Goal: Task Accomplishment & Management: Complete application form

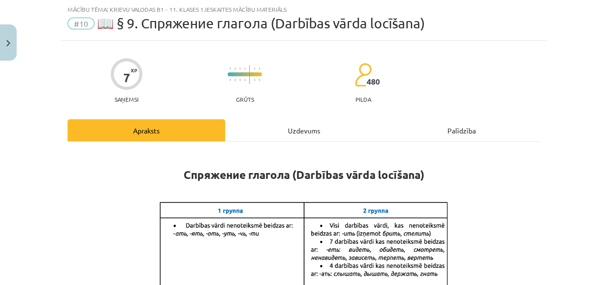
click at [276, 122] on div "Uzdevums" at bounding box center [304, 130] width 158 height 22
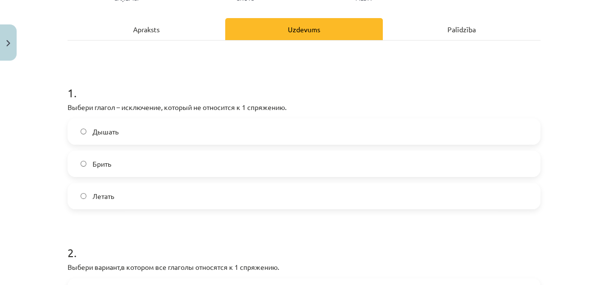
scroll to position [138, 0]
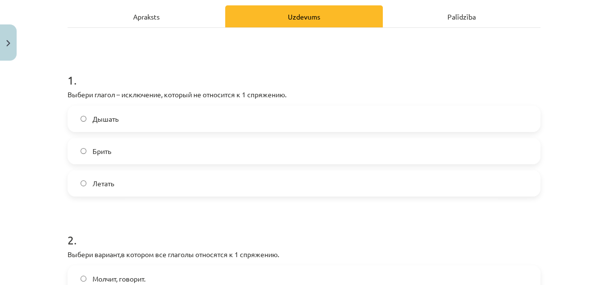
click at [192, 20] on div "Apraksts" at bounding box center [147, 16] width 158 height 22
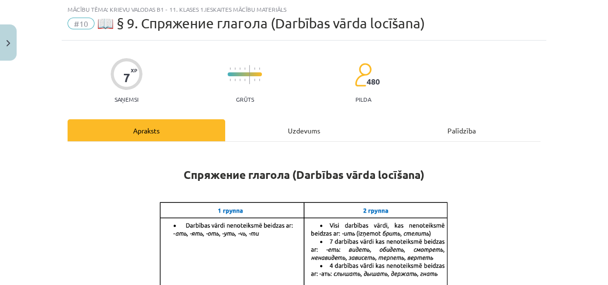
scroll to position [32, 0]
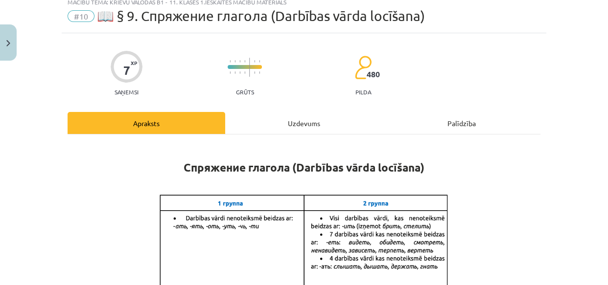
click at [297, 117] on div "Uzdevums" at bounding box center [304, 123] width 158 height 22
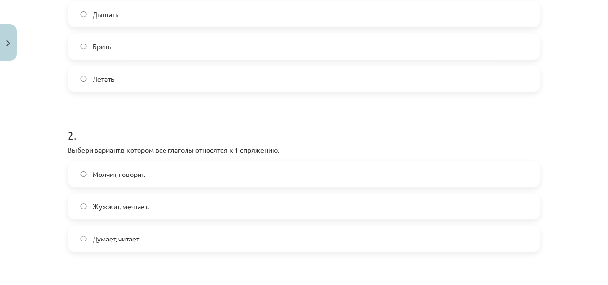
scroll to position [242, 0]
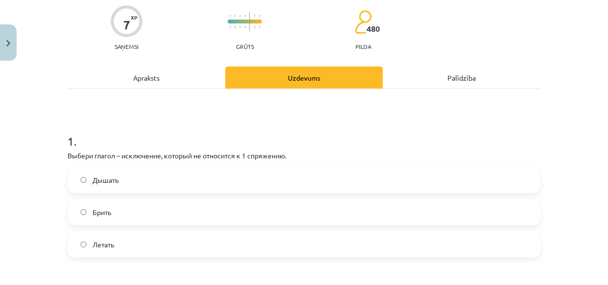
click at [179, 69] on div "Apraksts" at bounding box center [147, 78] width 158 height 22
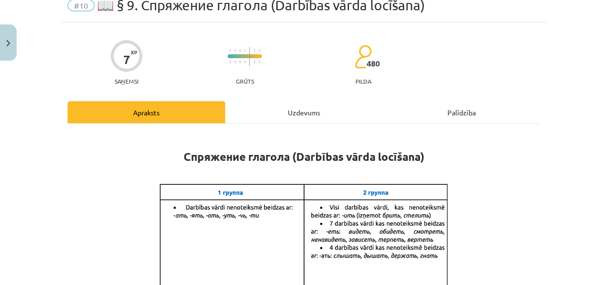
scroll to position [44, 0]
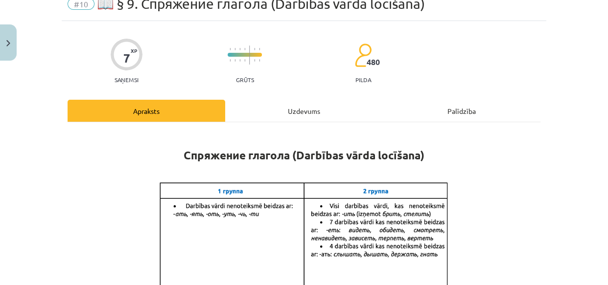
click at [260, 106] on div "Uzdevums" at bounding box center [304, 111] width 158 height 22
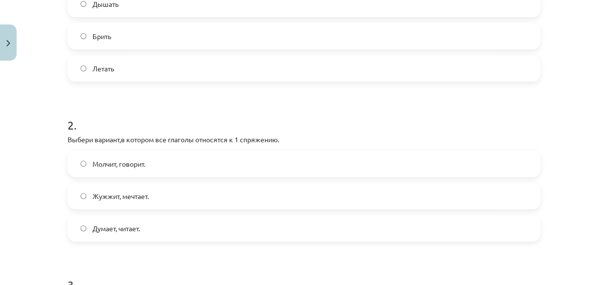
scroll to position [257, 0]
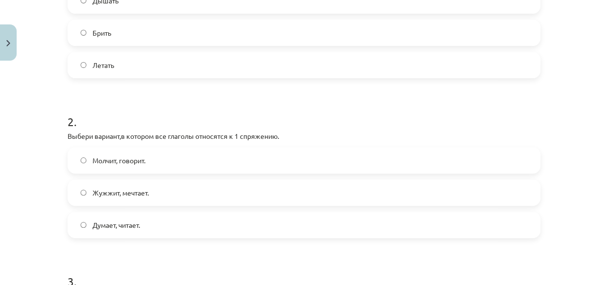
click at [188, 190] on label "Жужжит, мечтает." at bounding box center [304, 193] width 471 height 24
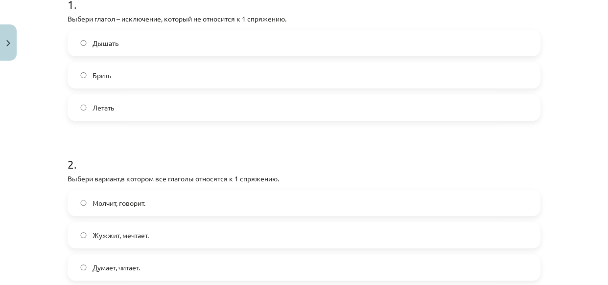
scroll to position [0, 0]
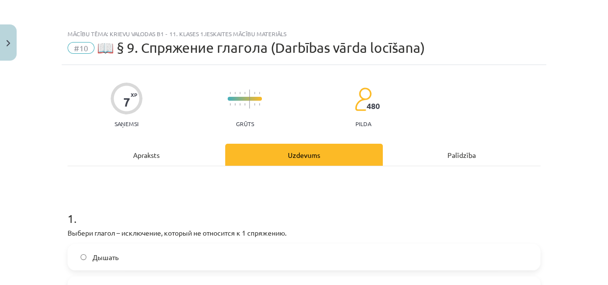
click at [190, 152] on div "Apraksts" at bounding box center [147, 155] width 158 height 22
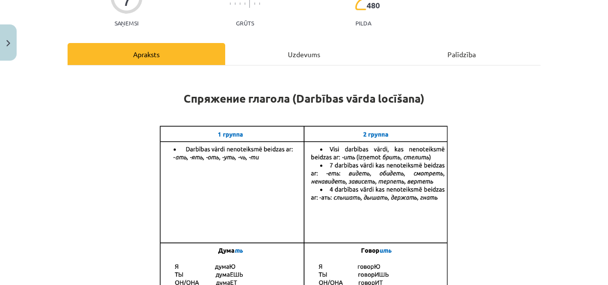
scroll to position [101, 0]
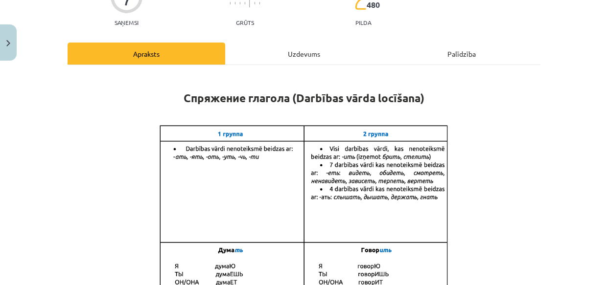
click at [266, 52] on div "Uzdevums" at bounding box center [304, 54] width 158 height 22
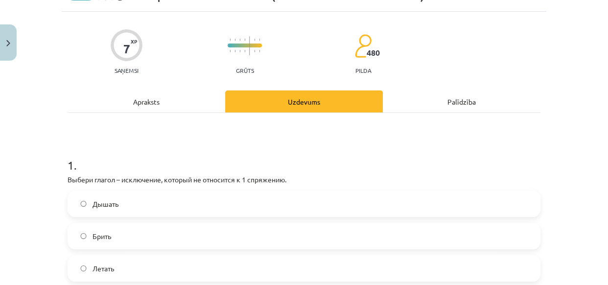
scroll to position [53, 0]
click at [178, 106] on div "Apraksts" at bounding box center [147, 102] width 158 height 22
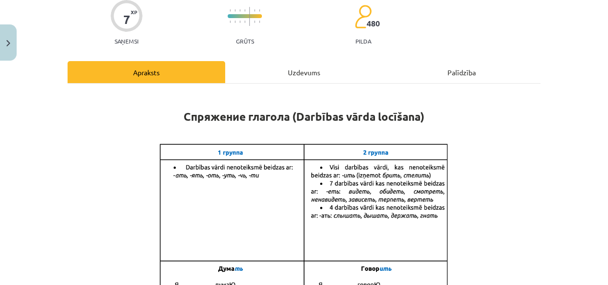
scroll to position [117, 0]
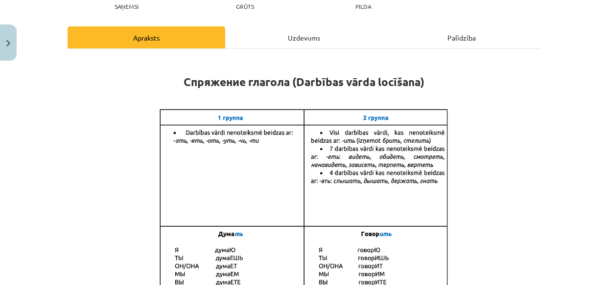
click at [293, 33] on div "Uzdevums" at bounding box center [304, 37] width 158 height 22
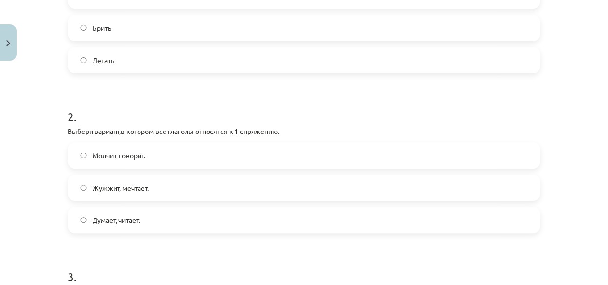
scroll to position [469, 0]
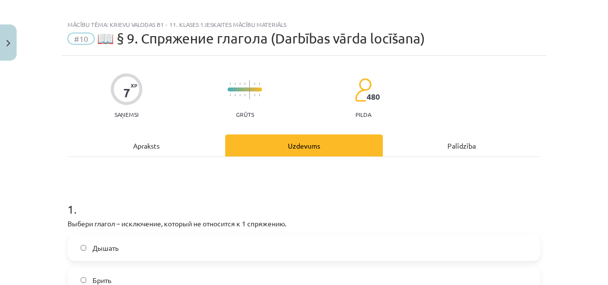
click at [164, 139] on div "Apraksts" at bounding box center [147, 146] width 158 height 22
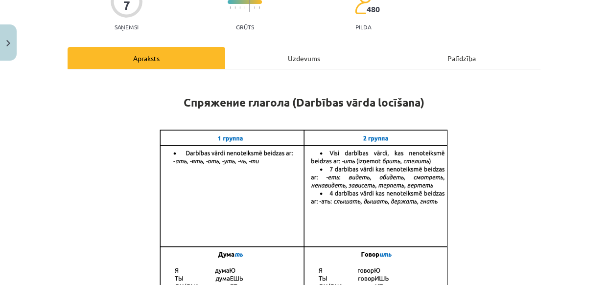
scroll to position [103, 0]
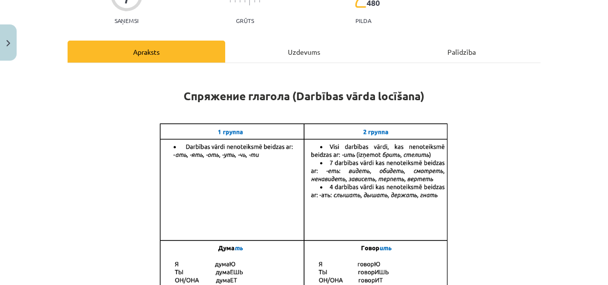
click at [244, 43] on div "Uzdevums" at bounding box center [304, 52] width 158 height 22
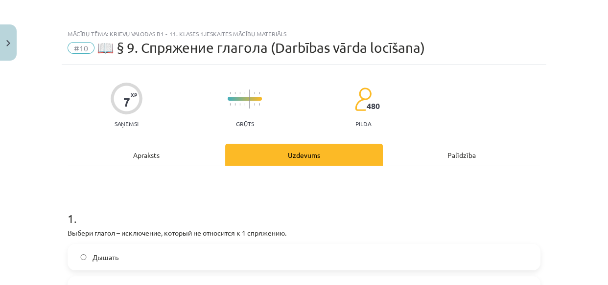
scroll to position [0, 0]
click at [162, 157] on div "Apraksts" at bounding box center [147, 155] width 158 height 22
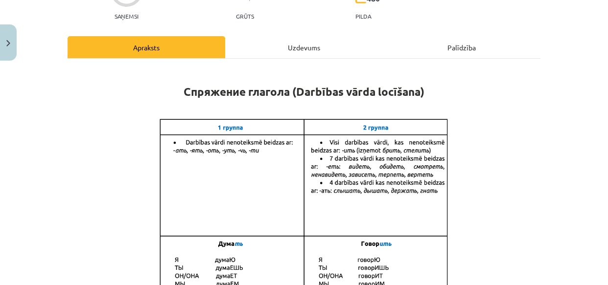
scroll to position [106, 0]
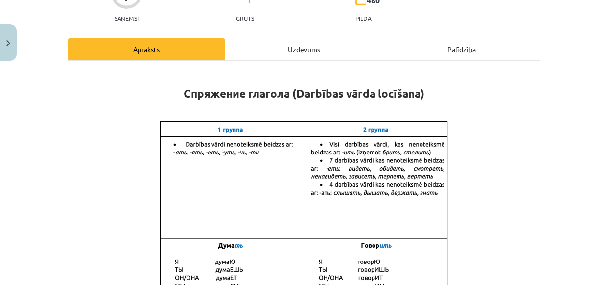
click at [278, 42] on div "Uzdevums" at bounding box center [304, 49] width 158 height 22
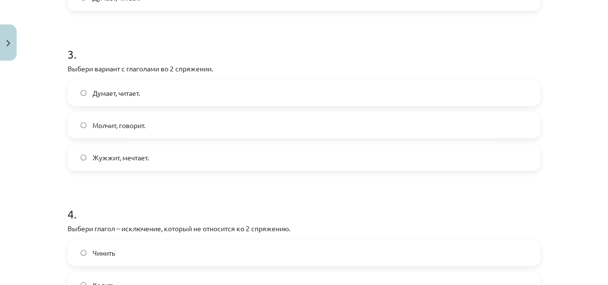
scroll to position [643, 0]
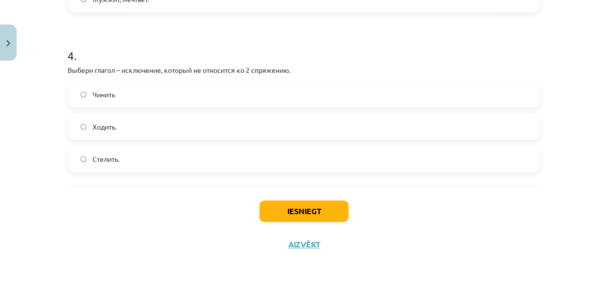
click at [207, 155] on label "Стелить." at bounding box center [304, 159] width 471 height 24
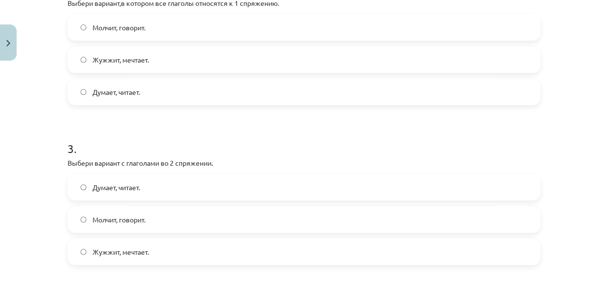
scroll to position [389, 0]
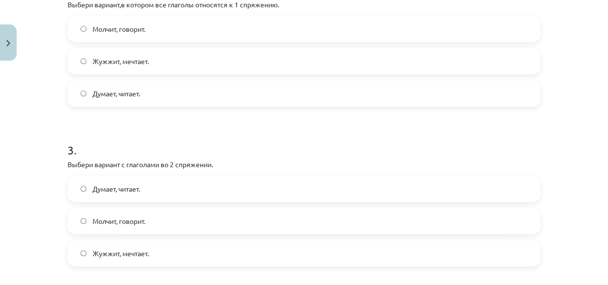
click at [177, 191] on label "Думает, читает." at bounding box center [304, 189] width 471 height 24
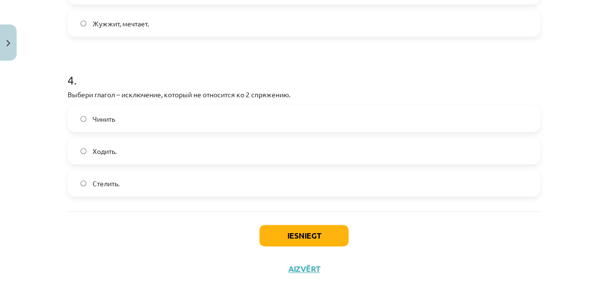
scroll to position [643, 0]
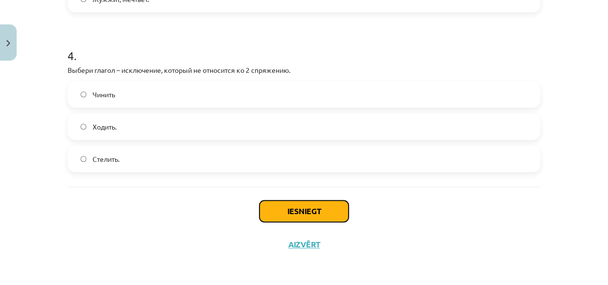
click at [298, 207] on button "Iesniegt" at bounding box center [303, 212] width 89 height 22
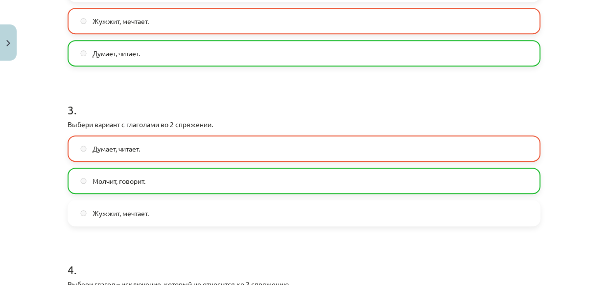
scroll to position [674, 0]
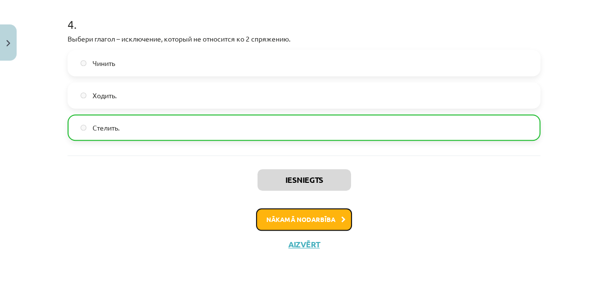
click at [309, 225] on button "Nākamā nodarbība" at bounding box center [304, 219] width 96 height 23
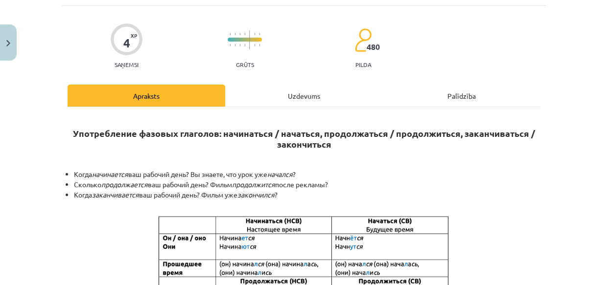
scroll to position [24, 0]
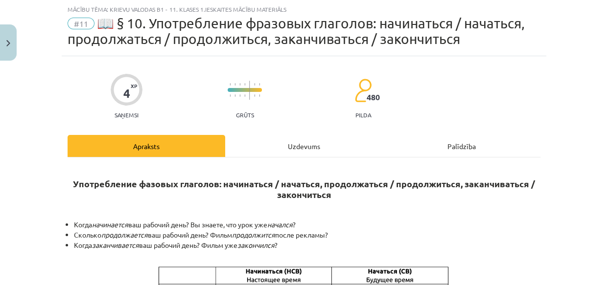
click at [311, 155] on div "Uzdevums" at bounding box center [304, 146] width 158 height 22
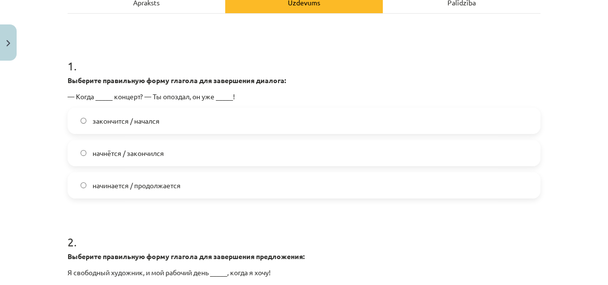
scroll to position [170, 0]
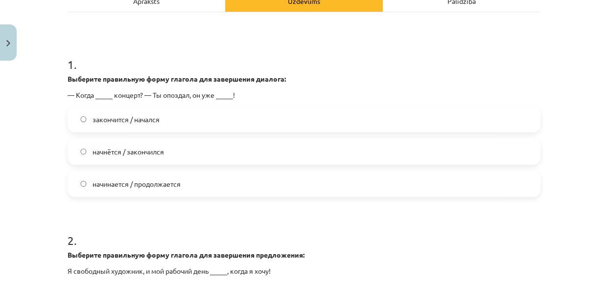
click at [186, 111] on label "закончится / начался" at bounding box center [304, 119] width 471 height 24
click at [176, 155] on label "начнётся / закончился" at bounding box center [304, 151] width 471 height 24
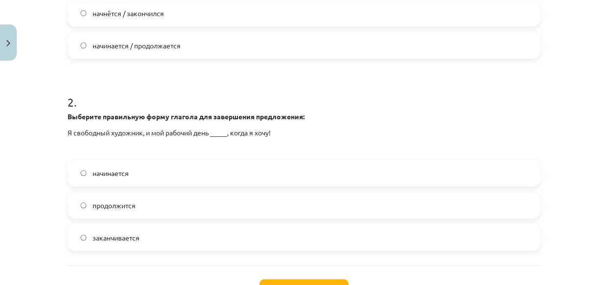
scroll to position [310, 0]
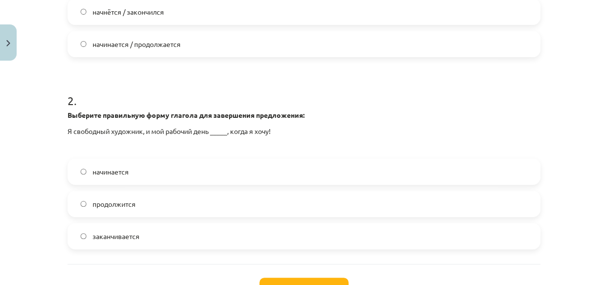
click at [191, 172] on label "начинается" at bounding box center [304, 172] width 471 height 24
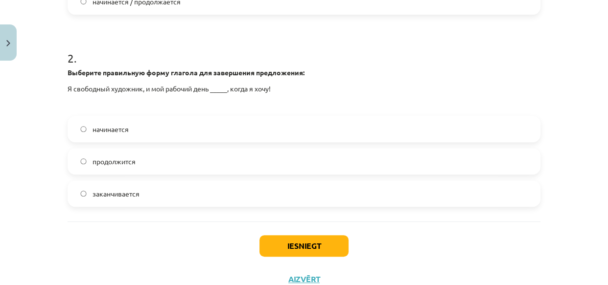
scroll to position [355, 0]
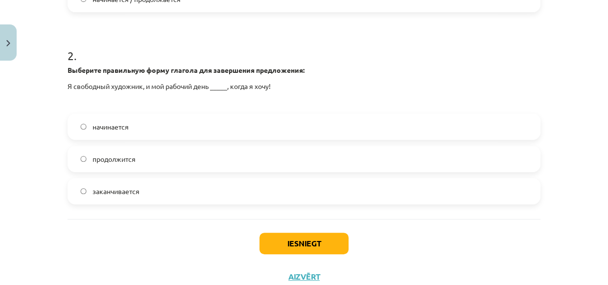
click at [194, 186] on label "заканчивается" at bounding box center [304, 191] width 471 height 24
click at [275, 236] on button "Iesniegt" at bounding box center [303, 244] width 89 height 22
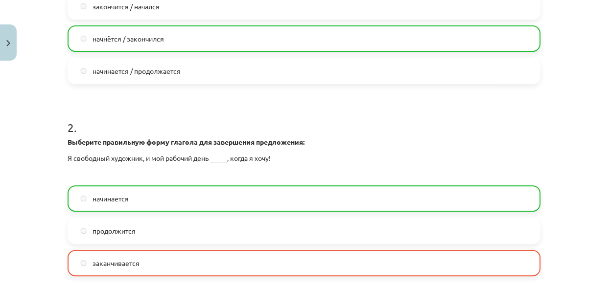
scroll to position [418, 0]
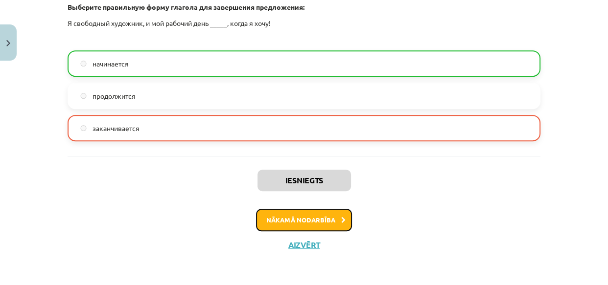
click at [296, 227] on button "Nākamā nodarbība" at bounding box center [304, 220] width 96 height 23
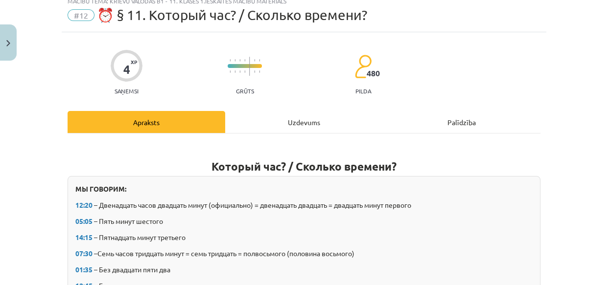
scroll to position [24, 0]
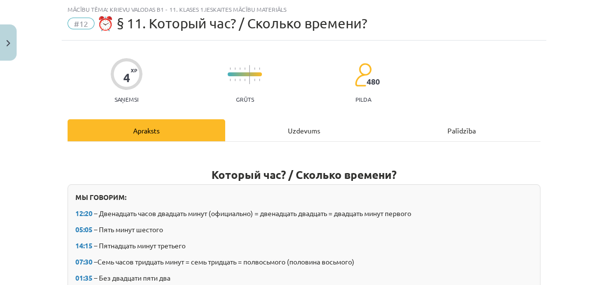
click at [295, 139] on div "Uzdevums" at bounding box center [304, 130] width 158 height 22
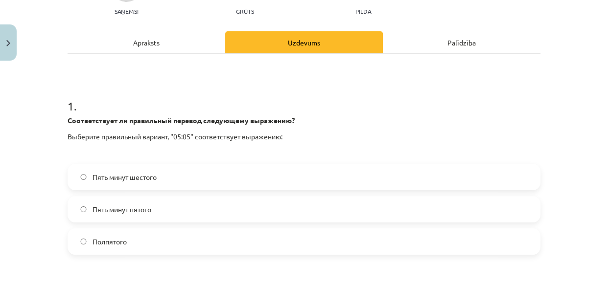
scroll to position [113, 0]
click at [210, 171] on label "Пять минут шестого" at bounding box center [304, 176] width 471 height 24
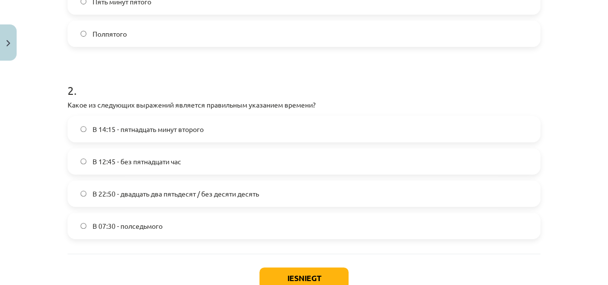
scroll to position [337, 0]
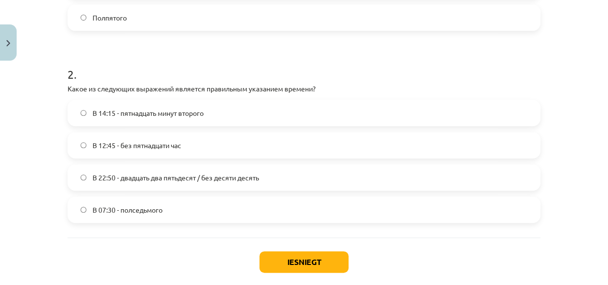
click at [206, 151] on label "В 12:45 - без пятнадцати час" at bounding box center [304, 145] width 471 height 24
click at [300, 259] on button "Iesniegt" at bounding box center [303, 263] width 89 height 22
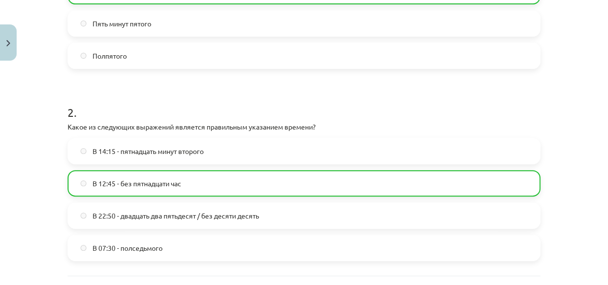
scroll to position [419, 0]
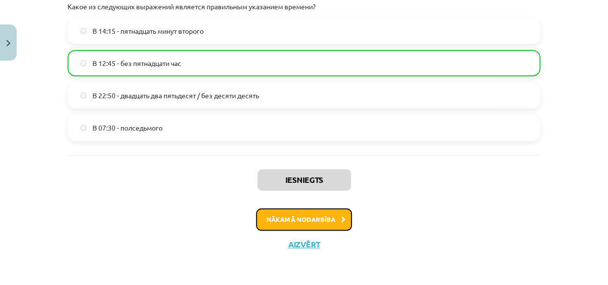
click at [312, 229] on button "Nākamā nodarbība" at bounding box center [304, 219] width 96 height 23
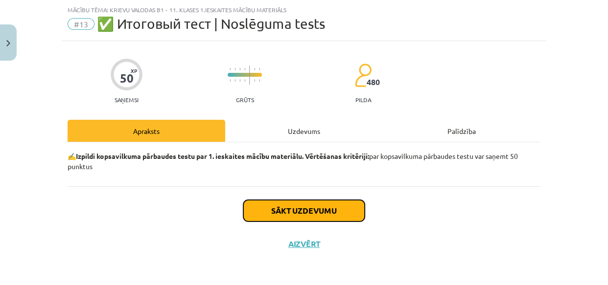
click at [313, 218] on button "Sākt uzdevumu" at bounding box center [303, 211] width 121 height 22
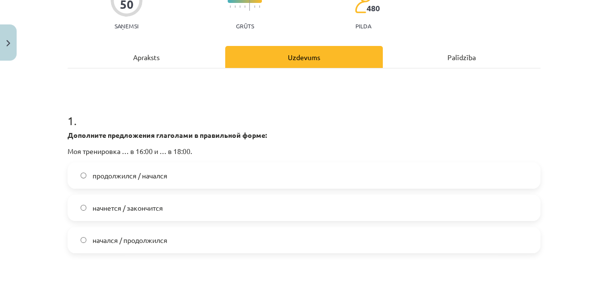
scroll to position [98, 0]
click at [197, 210] on label "начнется / закончится" at bounding box center [304, 208] width 471 height 24
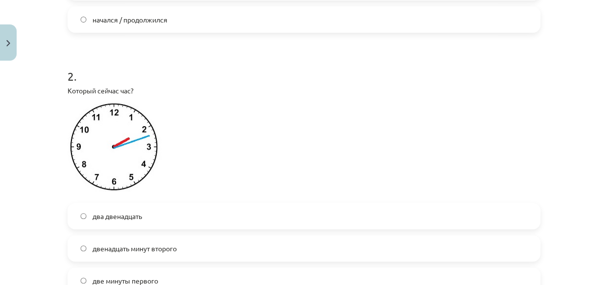
scroll to position [320, 0]
click at [197, 210] on label "два двенадцать" at bounding box center [304, 215] width 471 height 24
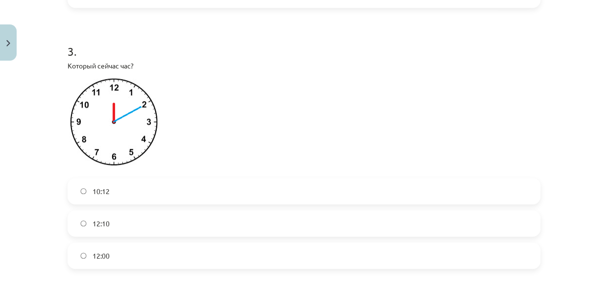
scroll to position [610, 0]
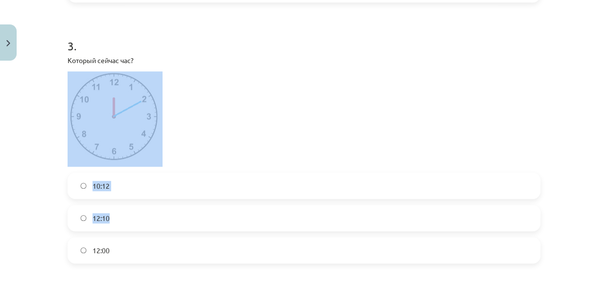
drag, startPoint x: 197, startPoint y: 210, endPoint x: 249, endPoint y: 156, distance: 75.8
click at [249, 156] on div "3 . Который сейчас час? 10:12 12:10 12:00" at bounding box center [304, 143] width 473 height 242
click at [249, 156] on p at bounding box center [304, 118] width 473 height 95
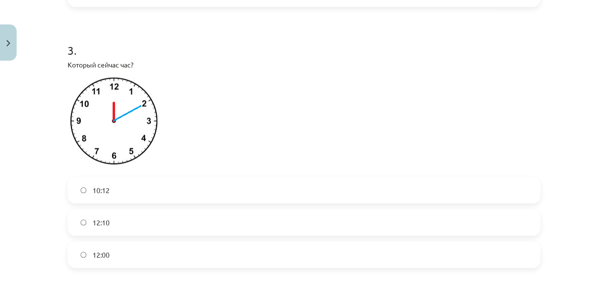
scroll to position [608, 0]
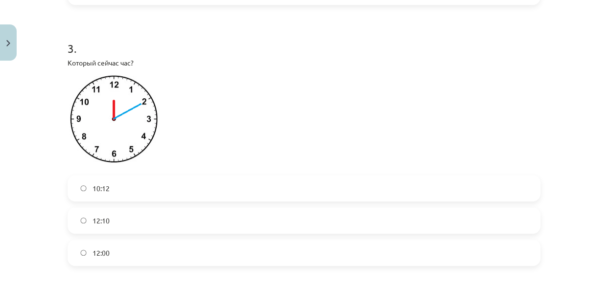
click at [176, 216] on label "12:10" at bounding box center [304, 220] width 471 height 24
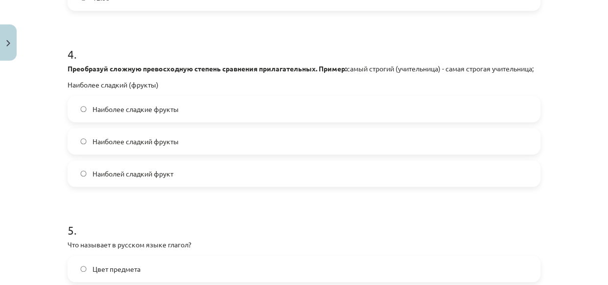
scroll to position [864, 0]
click at [207, 115] on label "Наиболее сладкие фрукты" at bounding box center [304, 108] width 471 height 24
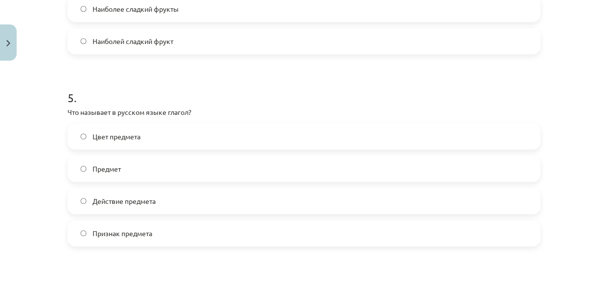
scroll to position [1002, 0]
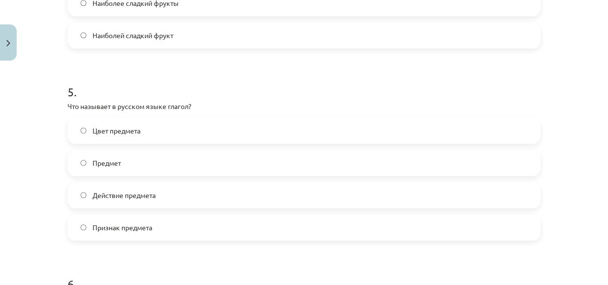
click at [141, 112] on p "Что называет в русском языке глагол?" at bounding box center [304, 106] width 473 height 10
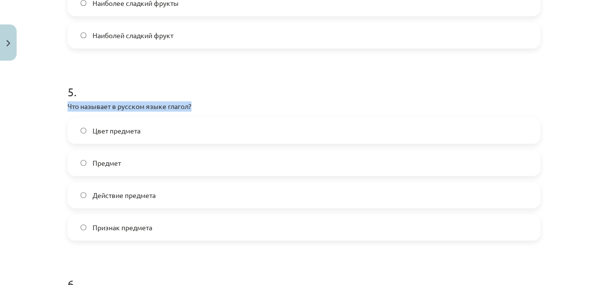
copy div "Что называет в русском языке глагол?"
click at [152, 201] on span "Действие предмета" at bounding box center [123, 195] width 63 height 10
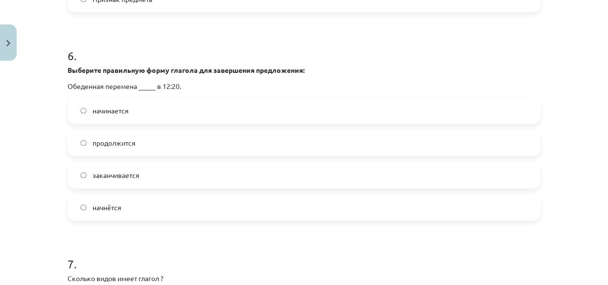
scroll to position [1232, 0]
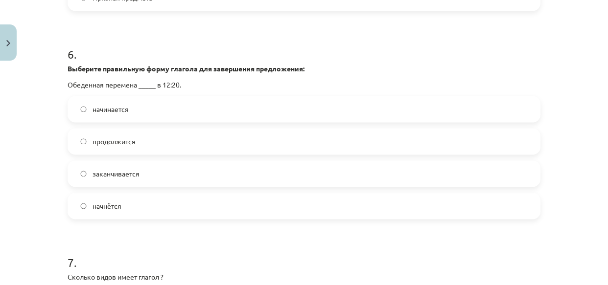
click at [184, 110] on label "начинается" at bounding box center [304, 109] width 471 height 24
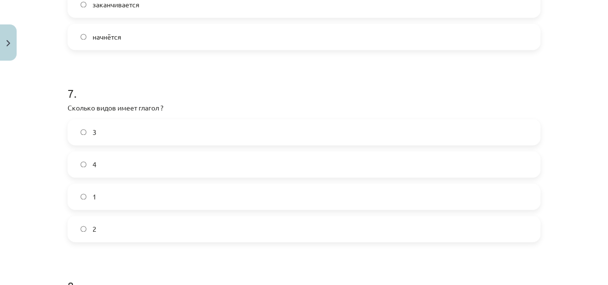
scroll to position [1404, 0]
click at [138, 110] on p "Сколько видов имеет глагол ?" at bounding box center [304, 104] width 473 height 10
click at [116, 110] on p "Сколько видов имеет глагол ?" at bounding box center [304, 104] width 473 height 10
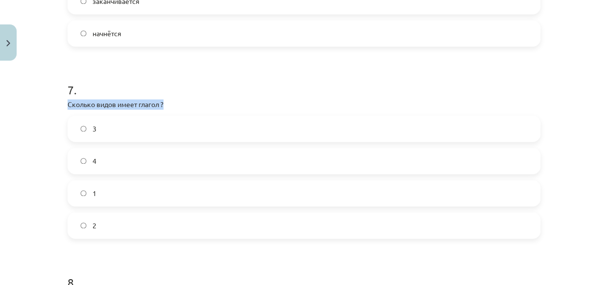
click at [116, 110] on p "Сколько видов имеет глагол ?" at bounding box center [304, 104] width 473 height 10
copy div "Сколько видов имеет глагол ?"
click at [117, 238] on label "2" at bounding box center [304, 225] width 471 height 24
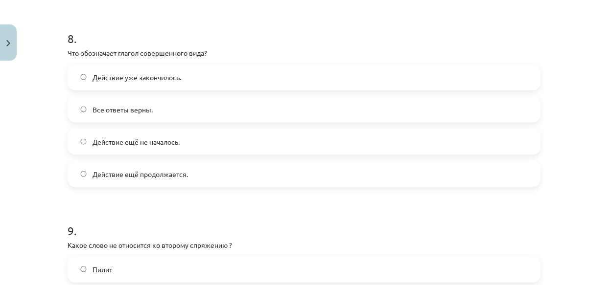
scroll to position [1651, 0]
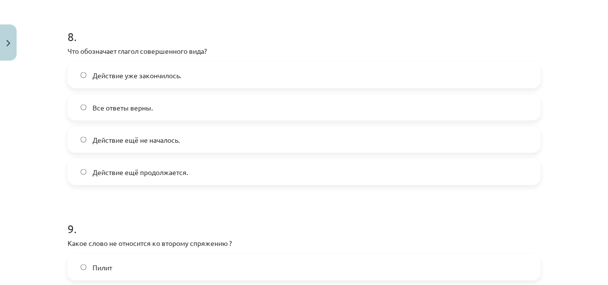
click at [173, 56] on p "Что обозначает глагол совершенного вида?" at bounding box center [304, 51] width 473 height 10
copy div "Что обозначает глагол совершенного вида?"
click at [141, 87] on label "Действие уже закончилось." at bounding box center [304, 75] width 471 height 24
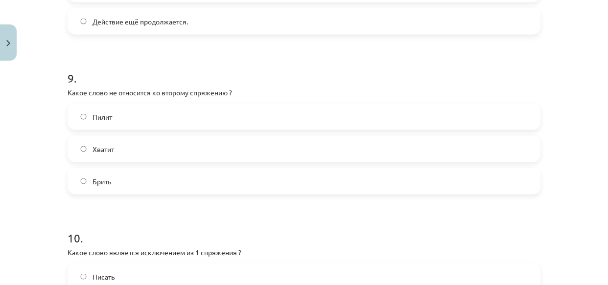
scroll to position [1816, 0]
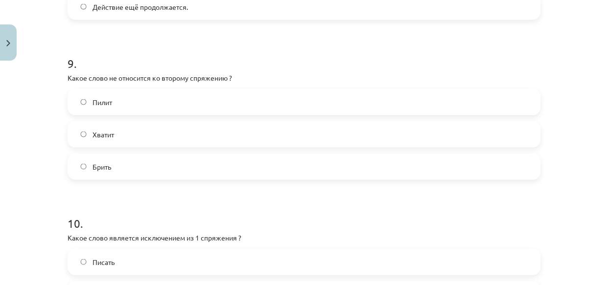
click at [185, 179] on label "Брить" at bounding box center [304, 167] width 471 height 24
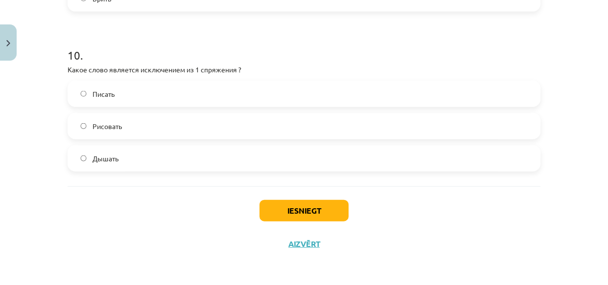
scroll to position [1987, 0]
click at [173, 74] on p "Какое слово является исключением из 1 спряжения ?" at bounding box center [304, 70] width 473 height 10
copy div "Какое слово является исключением из 1 спряжения ?"
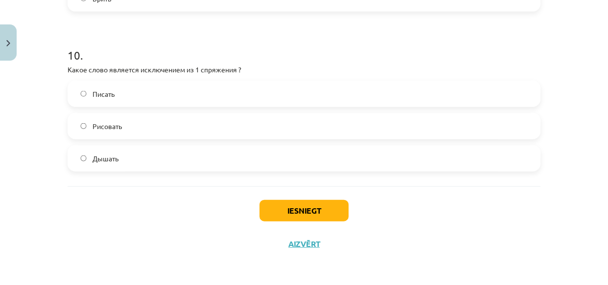
click at [160, 127] on label "Рисовать" at bounding box center [304, 126] width 471 height 24
click at [136, 165] on label "Дышать" at bounding box center [304, 158] width 471 height 24
click at [259, 218] on button "Iesniegt" at bounding box center [303, 211] width 89 height 22
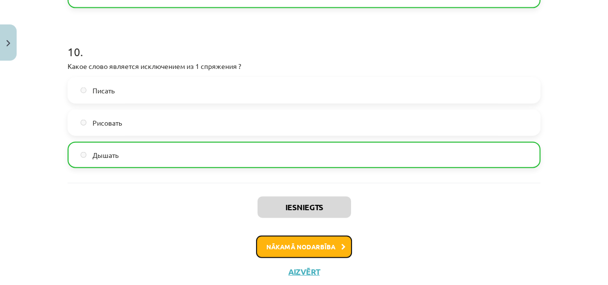
click at [299, 258] on button "Nākamā nodarbība" at bounding box center [304, 247] width 96 height 23
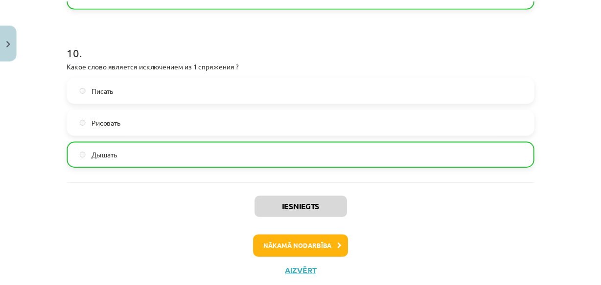
scroll to position [14, 0]
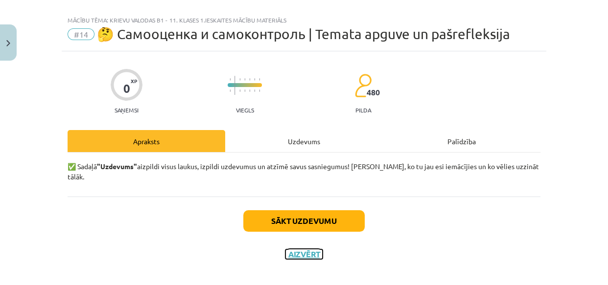
click at [301, 250] on button "Aizvērt" at bounding box center [303, 255] width 37 height 10
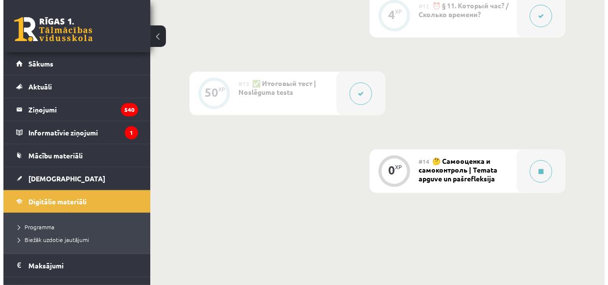
scroll to position [1328, 0]
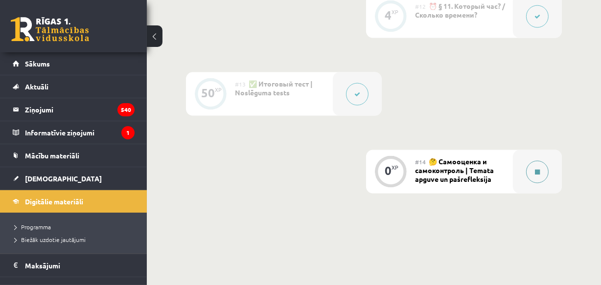
click at [522, 174] on div at bounding box center [537, 172] width 49 height 44
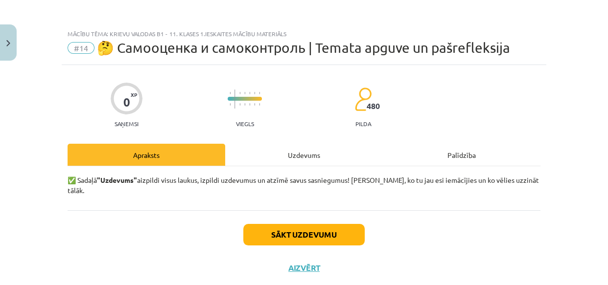
scroll to position [14, 0]
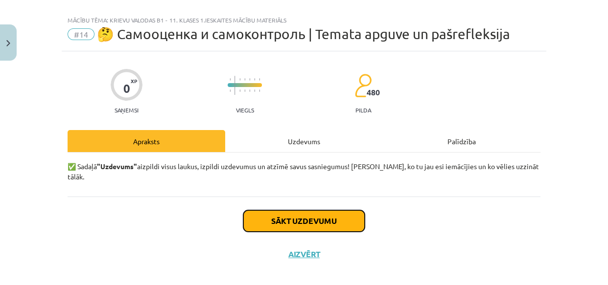
click at [339, 210] on button "Sākt uzdevumu" at bounding box center [303, 221] width 121 height 22
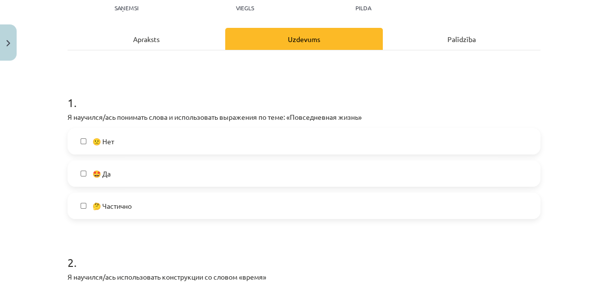
scroll to position [133, 0]
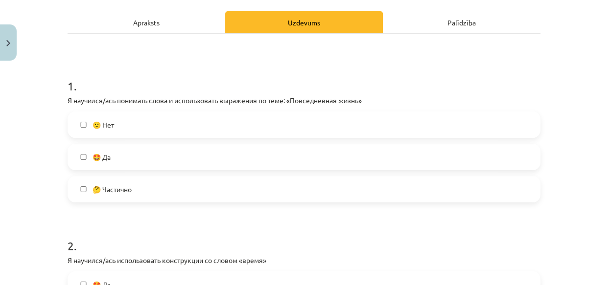
click at [254, 187] on label "🤔 Частично" at bounding box center [304, 189] width 471 height 24
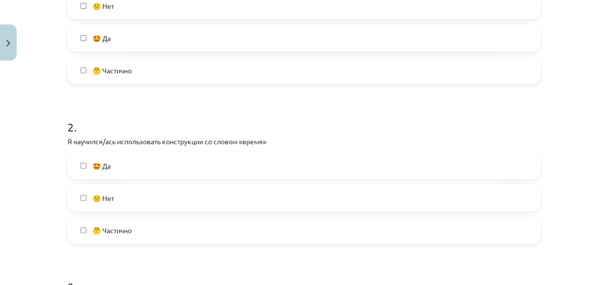
scroll to position [298, 0]
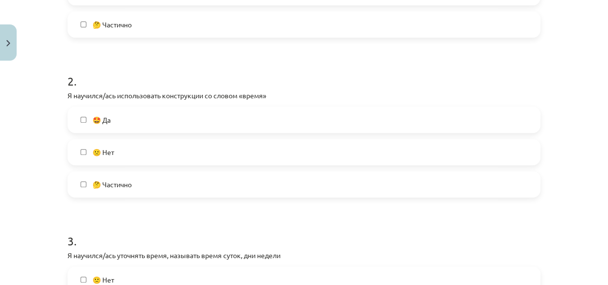
click at [213, 116] on label "🤩 Да" at bounding box center [304, 120] width 471 height 24
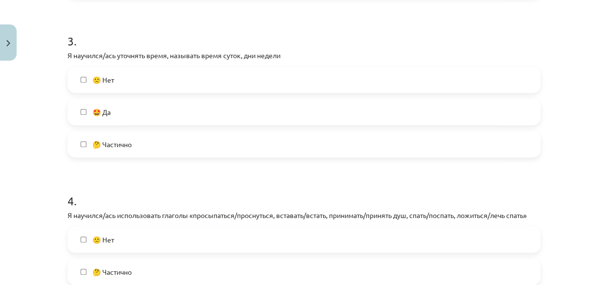
scroll to position [440, 0]
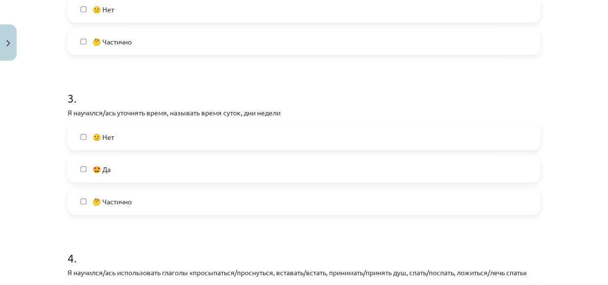
click at [188, 163] on label "🤩 Да" at bounding box center [304, 169] width 471 height 24
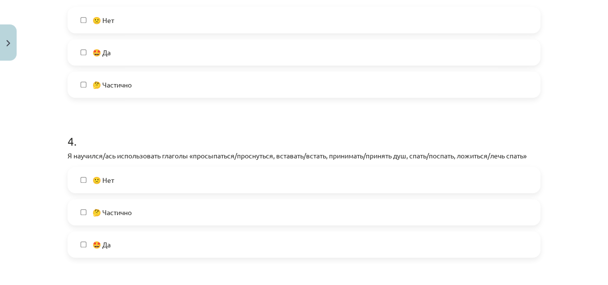
scroll to position [559, 0]
click at [167, 253] on label "🤩 Да" at bounding box center [304, 242] width 471 height 24
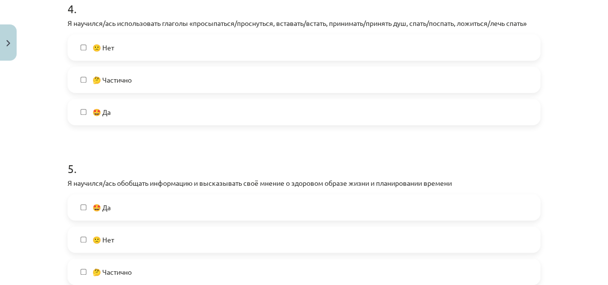
scroll to position [721, 0]
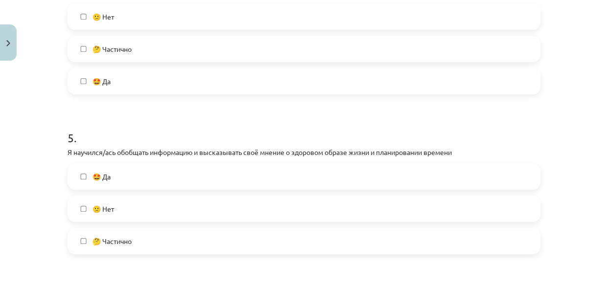
click at [151, 181] on label "🤩 Да" at bounding box center [304, 176] width 471 height 24
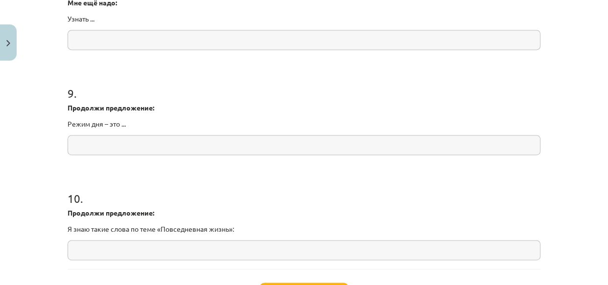
scroll to position [1303, 0]
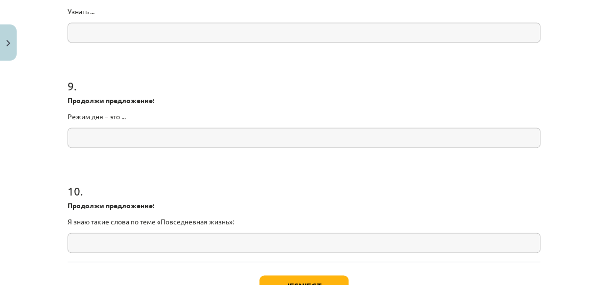
click at [152, 249] on input "text" at bounding box center [304, 243] width 473 height 20
type input "*"
click at [166, 139] on input "text" at bounding box center [304, 138] width 473 height 20
drag, startPoint x: 64, startPoint y: 114, endPoint x: 136, endPoint y: 121, distance: 72.4
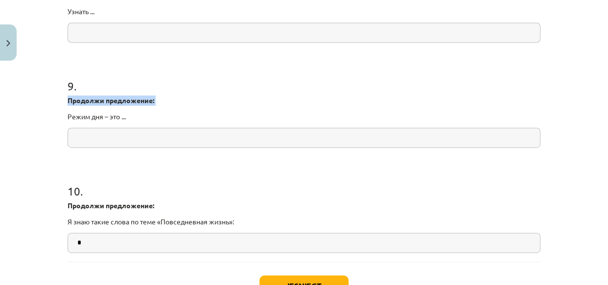
copy div "Продолжи предложение:"
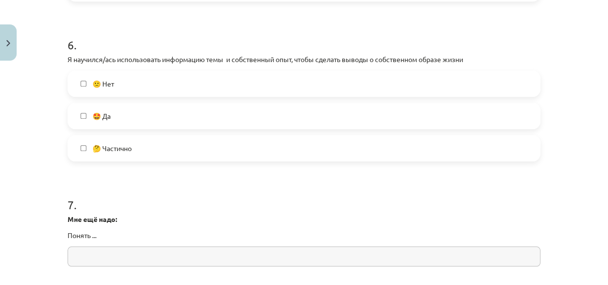
scroll to position [972, 0]
click at [170, 116] on label "🤩 Да" at bounding box center [304, 117] width 471 height 24
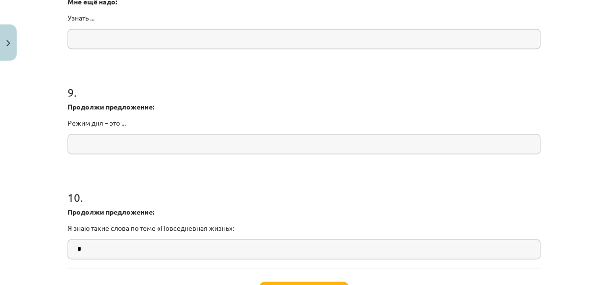
scroll to position [1378, 0]
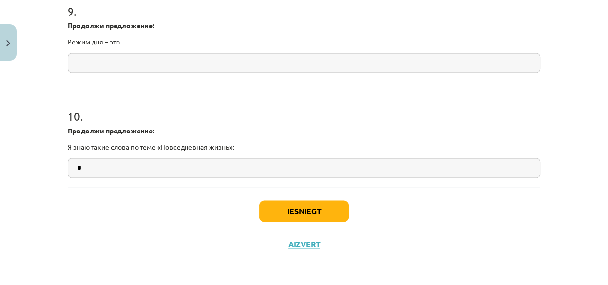
click at [191, 168] on input "*" at bounding box center [304, 168] width 473 height 20
paste input "**********"
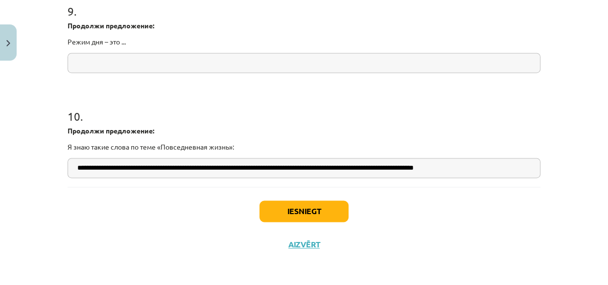
scroll to position [0, 2]
drag, startPoint x: 106, startPoint y: 168, endPoint x: 117, endPoint y: 168, distance: 11.3
click at [117, 168] on input "**********" at bounding box center [304, 168] width 473 height 20
click at [130, 168] on input "**********" at bounding box center [304, 168] width 473 height 20
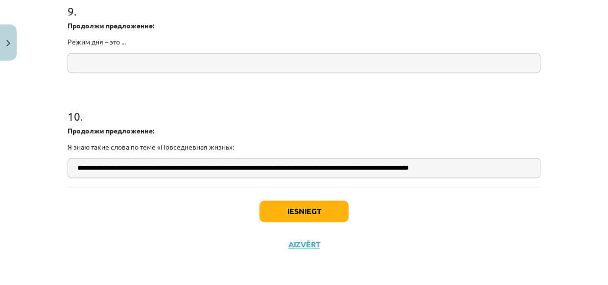
click at [130, 168] on input "**********" at bounding box center [304, 168] width 473 height 20
click at [169, 166] on input "**********" at bounding box center [304, 168] width 473 height 20
click at [101, 166] on input "**********" at bounding box center [304, 168] width 473 height 20
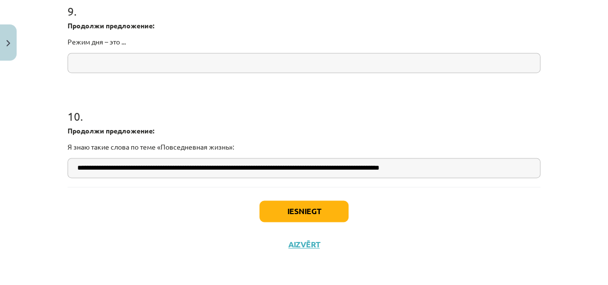
click at [159, 169] on input "**********" at bounding box center [304, 168] width 473 height 20
paste input "****"
click at [243, 168] on input "**********" at bounding box center [304, 168] width 473 height 20
click at [494, 168] on input "**********" at bounding box center [304, 168] width 473 height 20
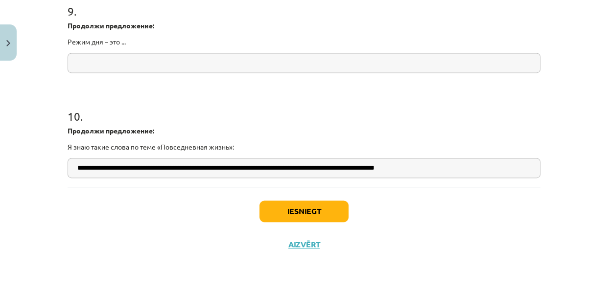
click at [425, 168] on input "**********" at bounding box center [304, 168] width 473 height 20
click at [479, 164] on input "**********" at bounding box center [304, 168] width 473 height 20
type input "**********"
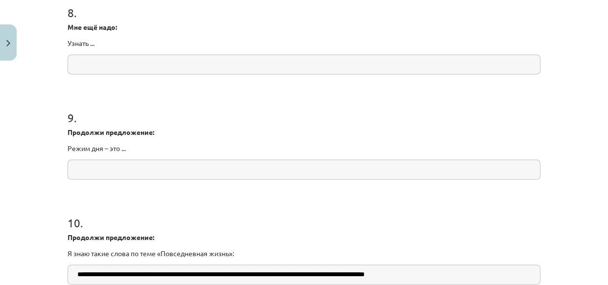
scroll to position [1304, 0]
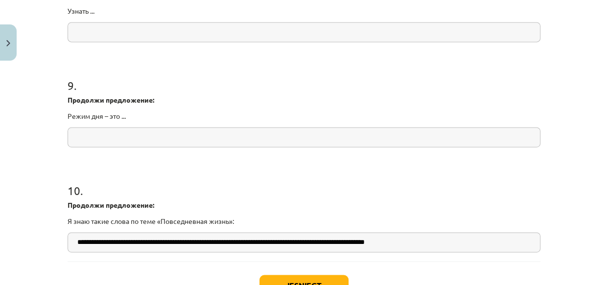
click at [189, 240] on input "**********" at bounding box center [304, 242] width 473 height 20
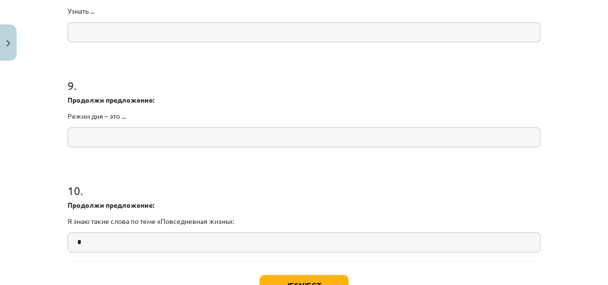
type input "*"
click at [180, 136] on input "text" at bounding box center [304, 137] width 473 height 20
paste input "**********"
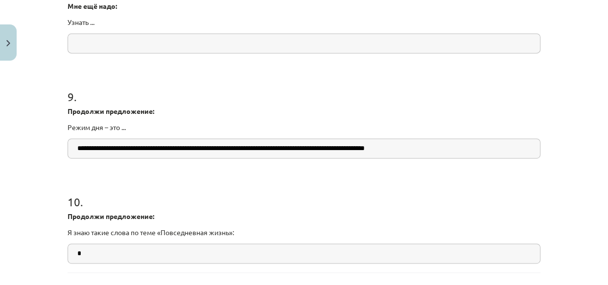
scroll to position [1295, 0]
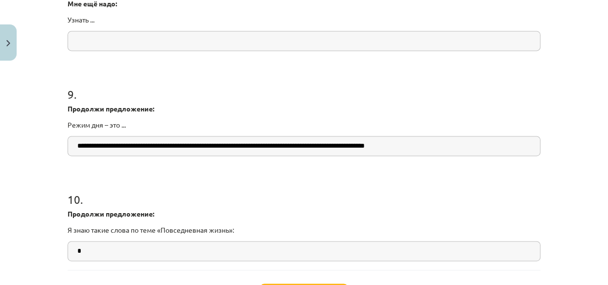
type input "**********"
click at [139, 247] on input "*" at bounding box center [304, 251] width 473 height 20
drag, startPoint x: 65, startPoint y: 123, endPoint x: 99, endPoint y: 126, distance: 33.9
click at [99, 126] on p "Режим дня – это ..." at bounding box center [304, 125] width 473 height 10
copy p "Режим дня"
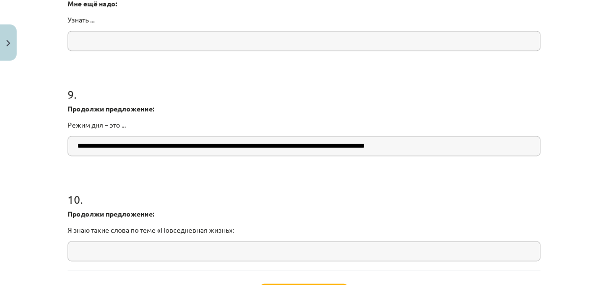
click at [120, 249] on input "text" at bounding box center [304, 251] width 473 height 20
paste input "*********"
click at [146, 145] on input "**********" at bounding box center [304, 146] width 473 height 20
click at [152, 247] on input "**********" at bounding box center [304, 251] width 473 height 20
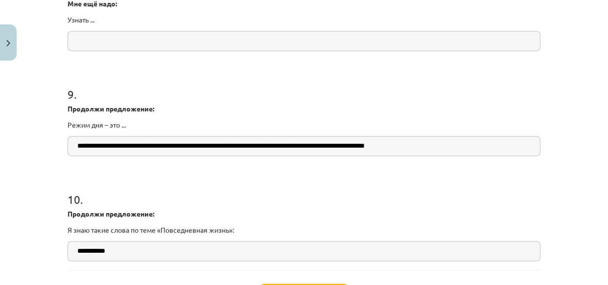
paste input "**********"
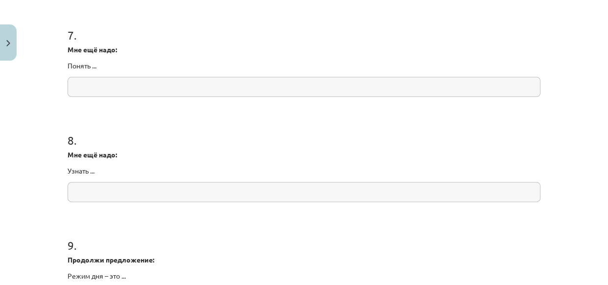
scroll to position [1126, 0]
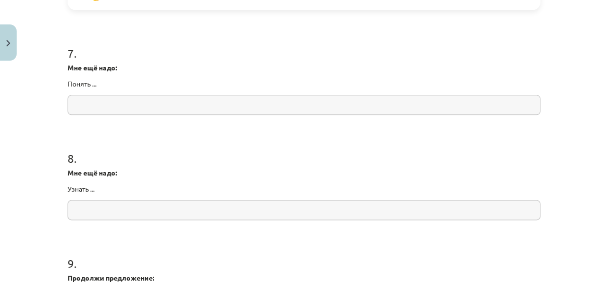
type input "**********"
click at [141, 207] on input "text" at bounding box center [304, 210] width 473 height 20
type input "*"
click at [117, 111] on input "text" at bounding box center [304, 105] width 473 height 20
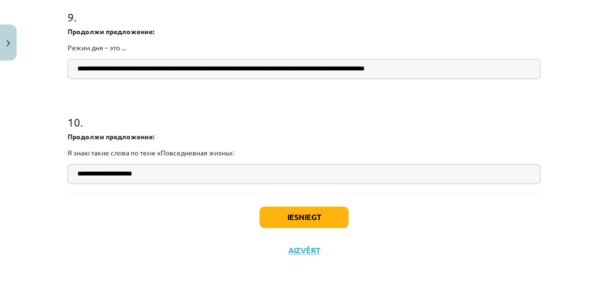
scroll to position [1378, 0]
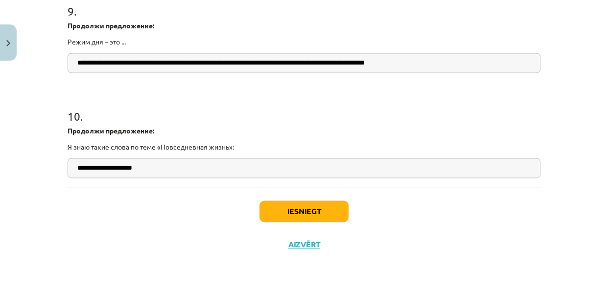
type input "*"
click at [299, 213] on button "Iesniegt" at bounding box center [303, 212] width 89 height 22
